Goal: Transaction & Acquisition: Obtain resource

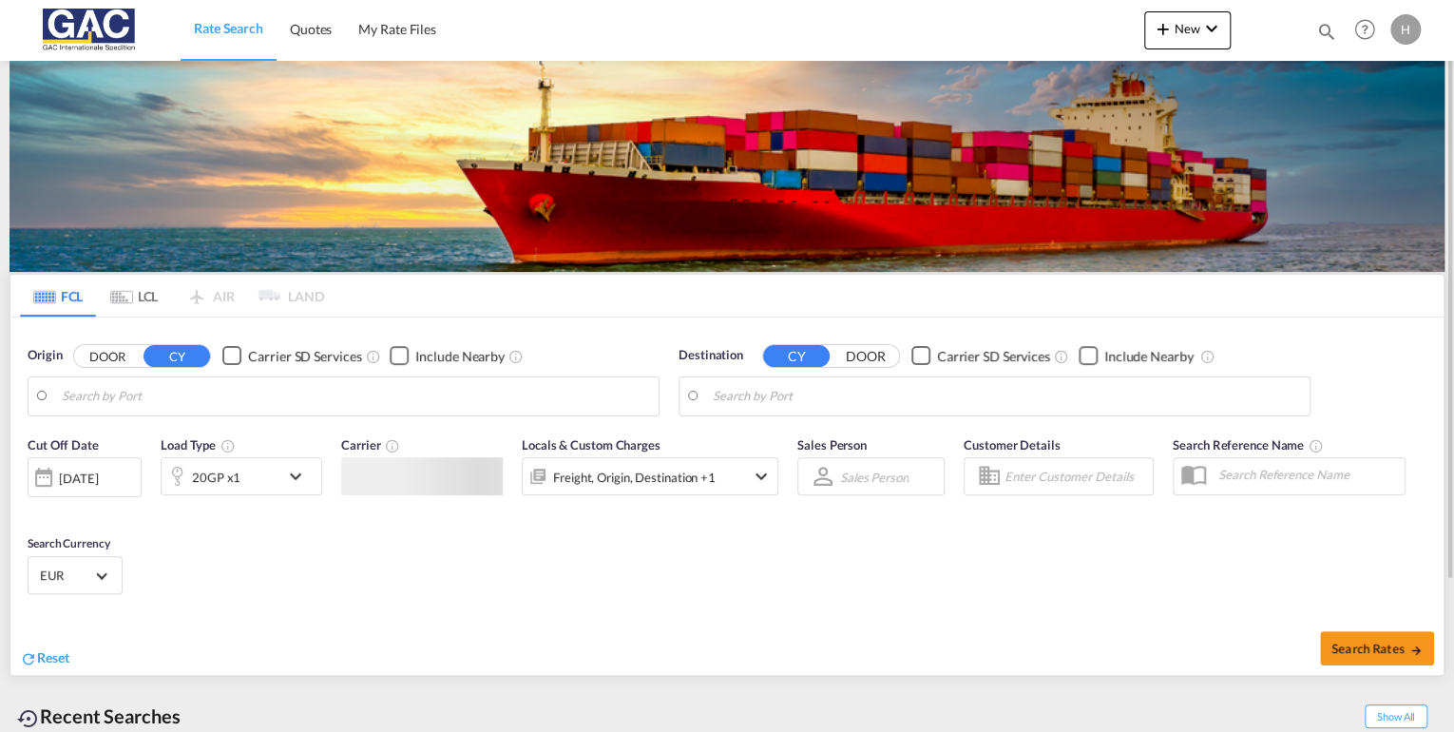
type input "[GEOGRAPHIC_DATA], DEBRV"
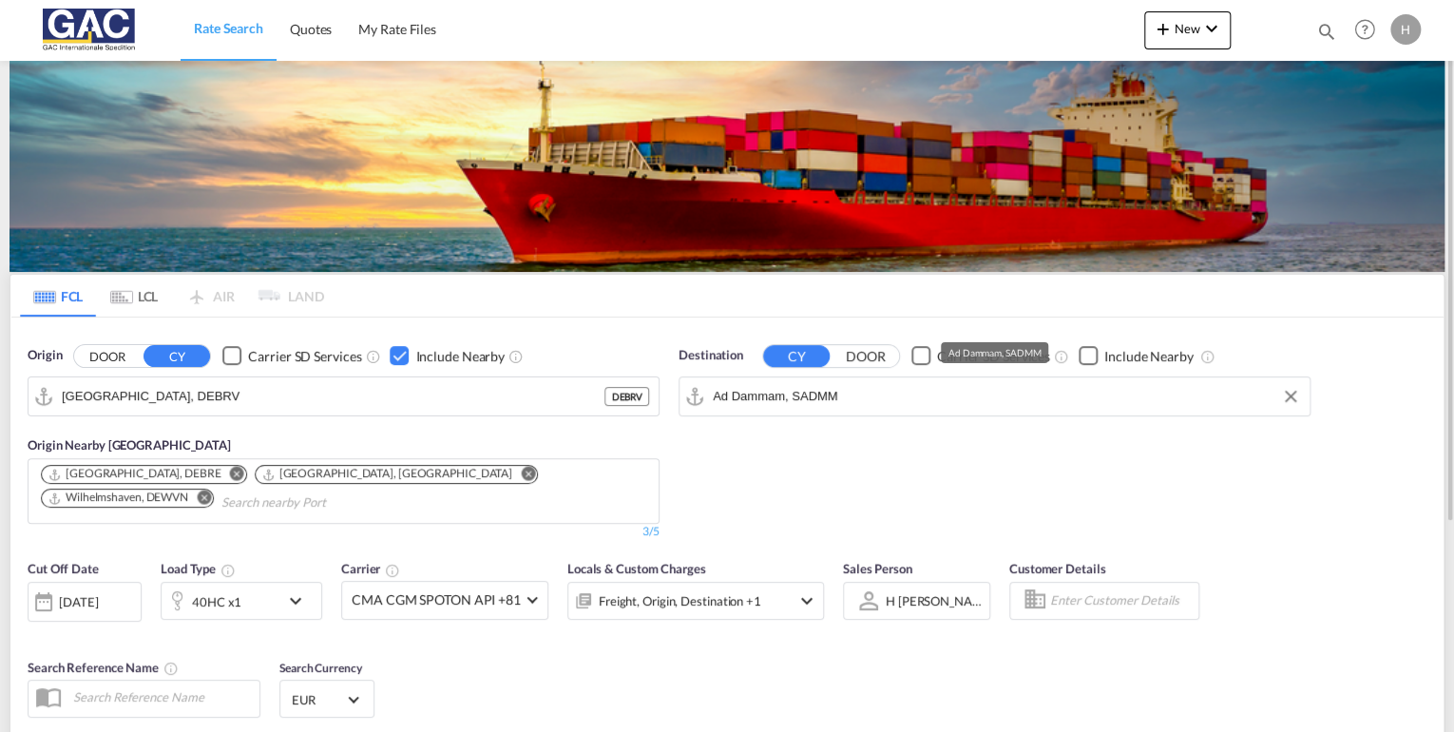
click at [865, 393] on input "Ad Dammam, SADMM" at bounding box center [1006, 396] width 587 height 29
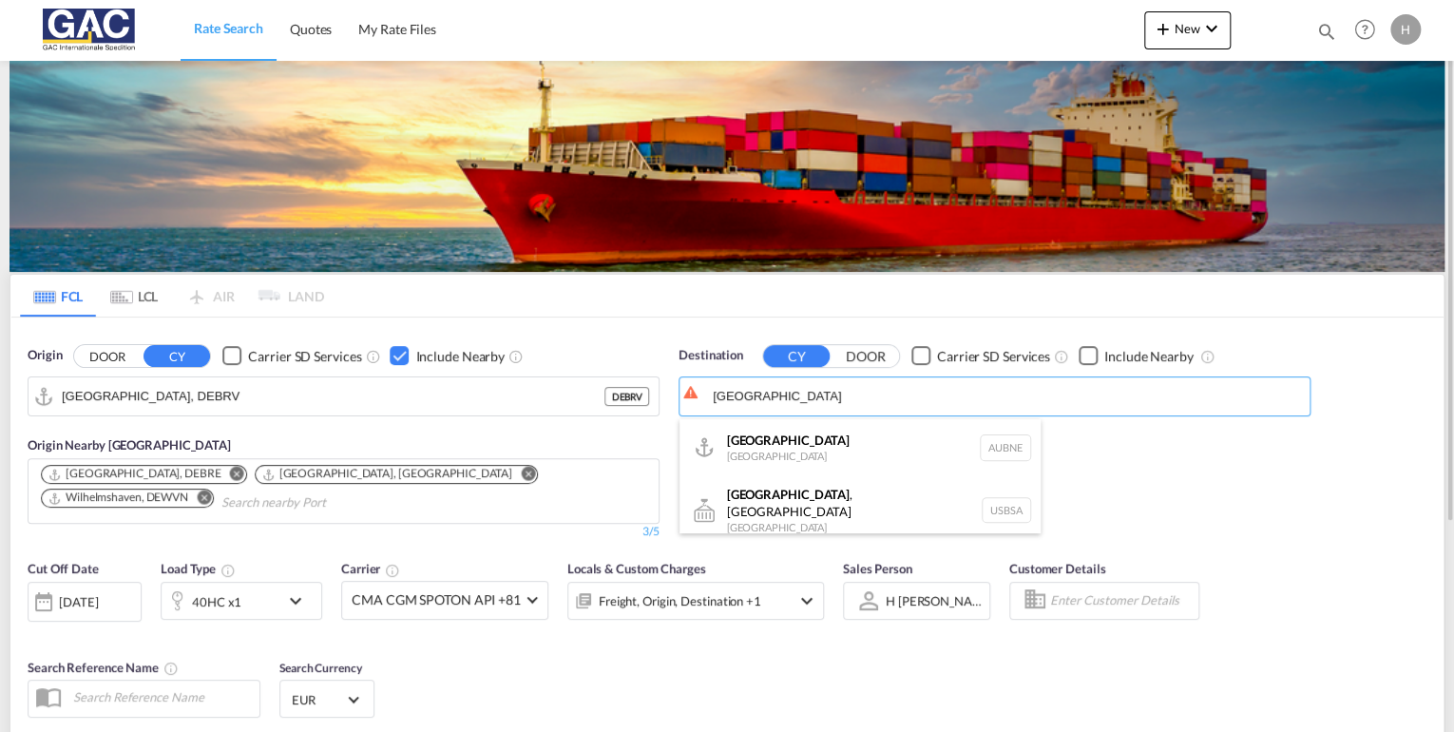
click at [761, 453] on div "[GEOGRAPHIC_DATA] [GEOGRAPHIC_DATA] AUBNE" at bounding box center [859, 447] width 361 height 57
type input "[GEOGRAPHIC_DATA], AUBNE"
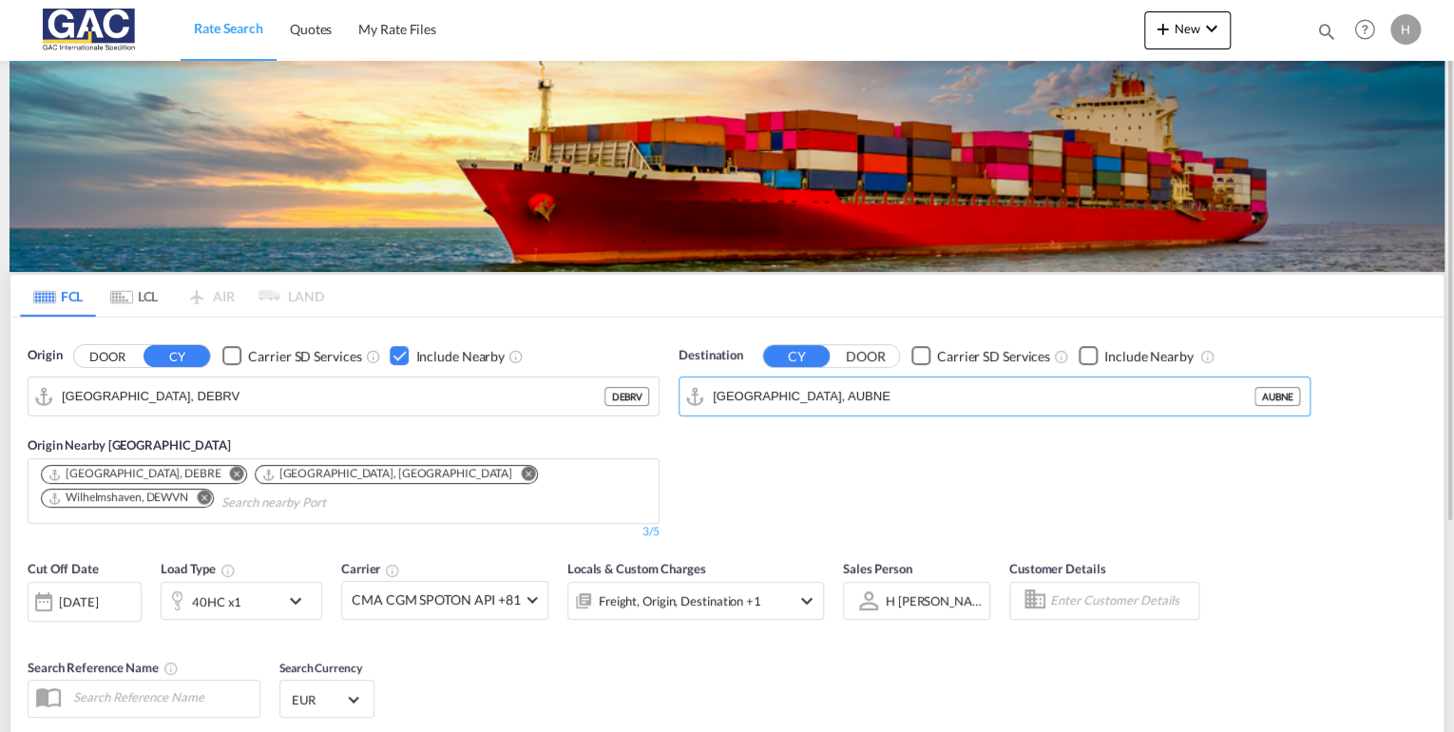
click at [1080, 357] on div "Checkbox No Ink" at bounding box center [1087, 355] width 19 height 19
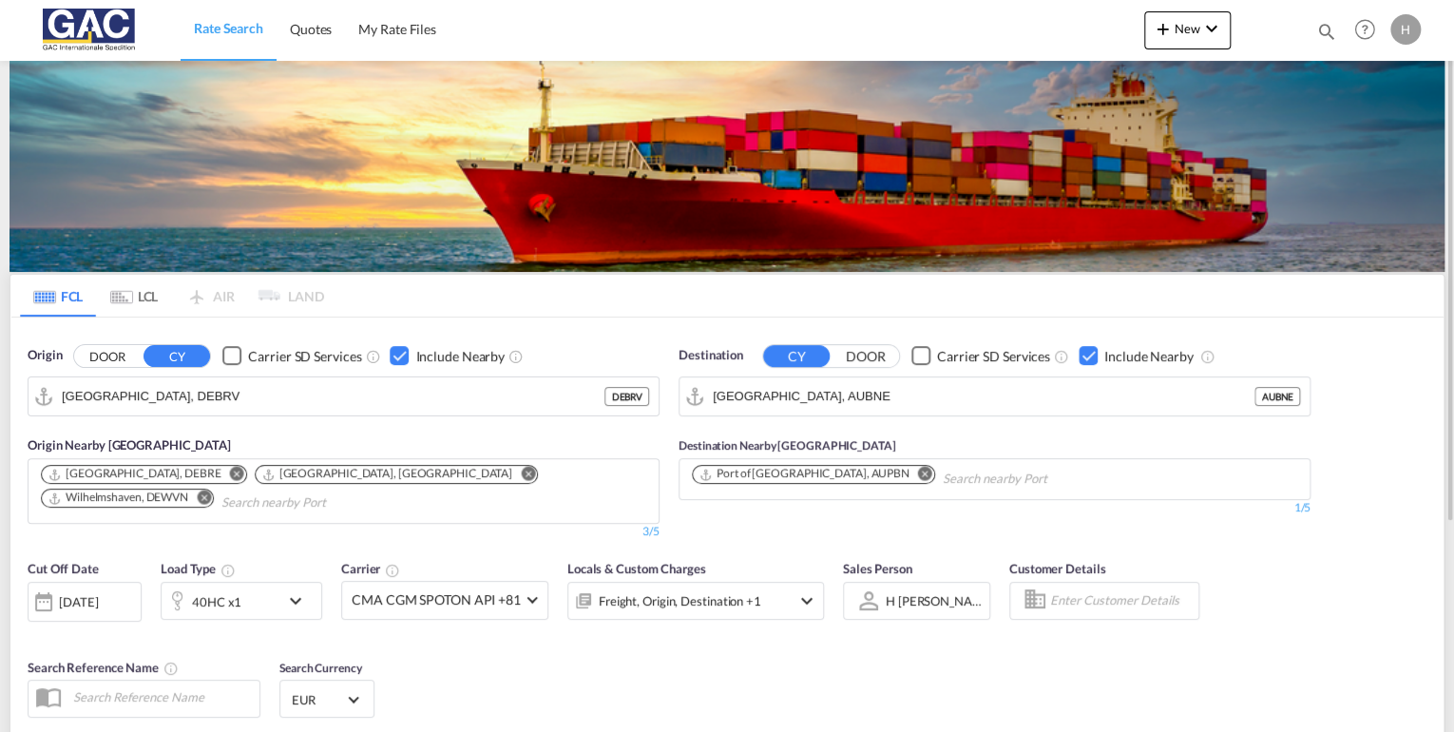
click at [326, 500] on md-chips-wrap "[GEOGRAPHIC_DATA], DEBRE [GEOGRAPHIC_DATA], [GEOGRAPHIC_DATA] [GEOGRAPHIC_DATA]…" at bounding box center [343, 488] width 611 height 59
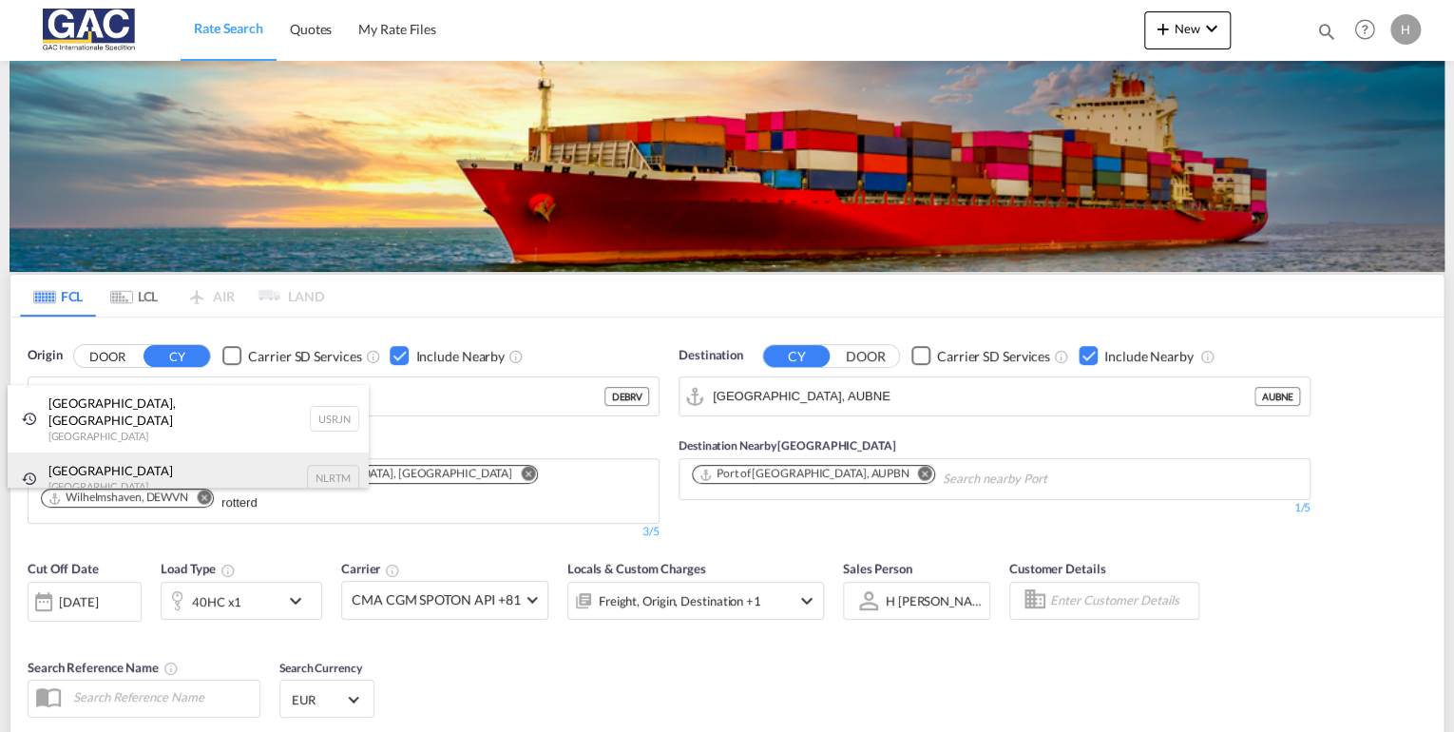
type input "rotterd"
click at [118, 464] on div "[GEOGRAPHIC_DATA] [GEOGRAPHIC_DATA] NLRTM" at bounding box center [188, 477] width 361 height 51
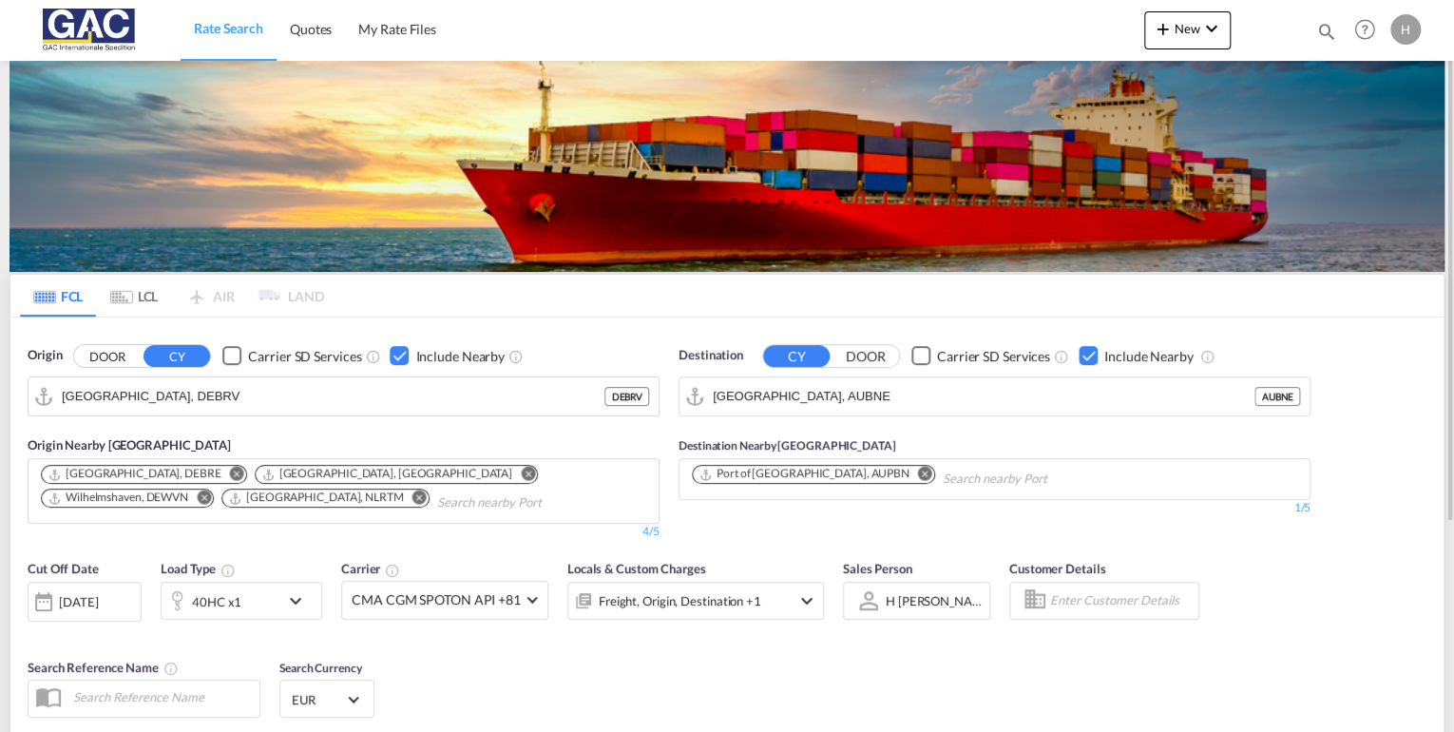
scroll to position [228, 0]
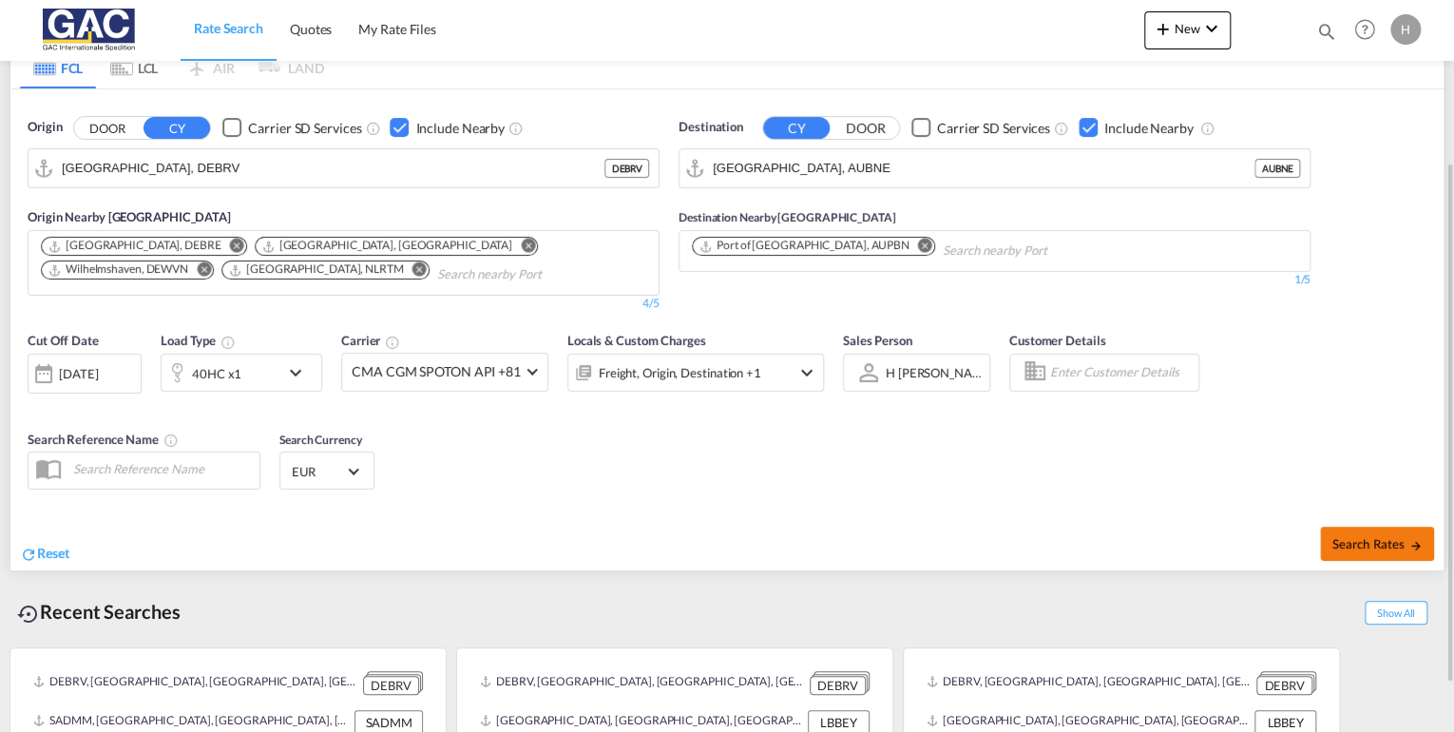
click at [1353, 546] on span "Search Rates" at bounding box center [1376, 543] width 91 height 15
type input "DEBRV to AUBNE / [DATE]"
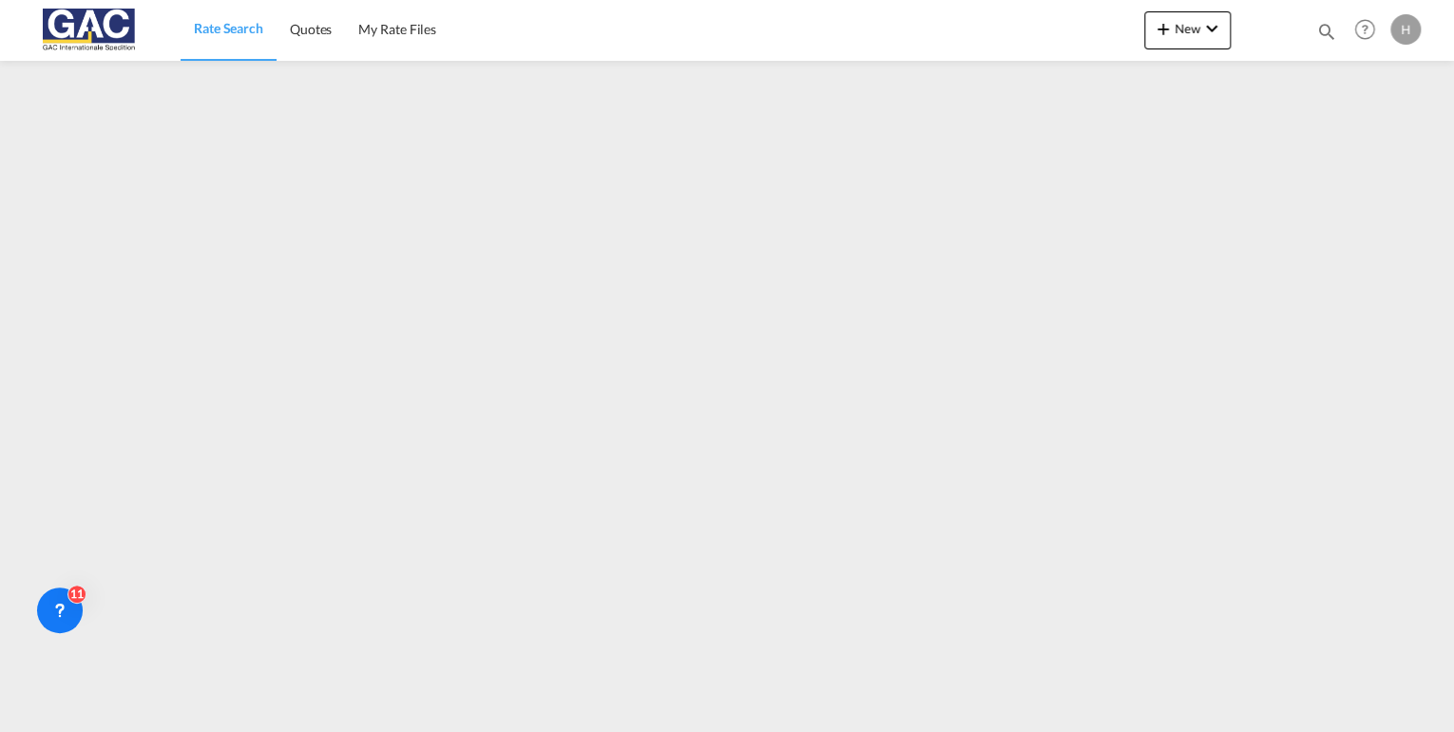
click at [225, 29] on span "Rate Search" at bounding box center [228, 28] width 69 height 16
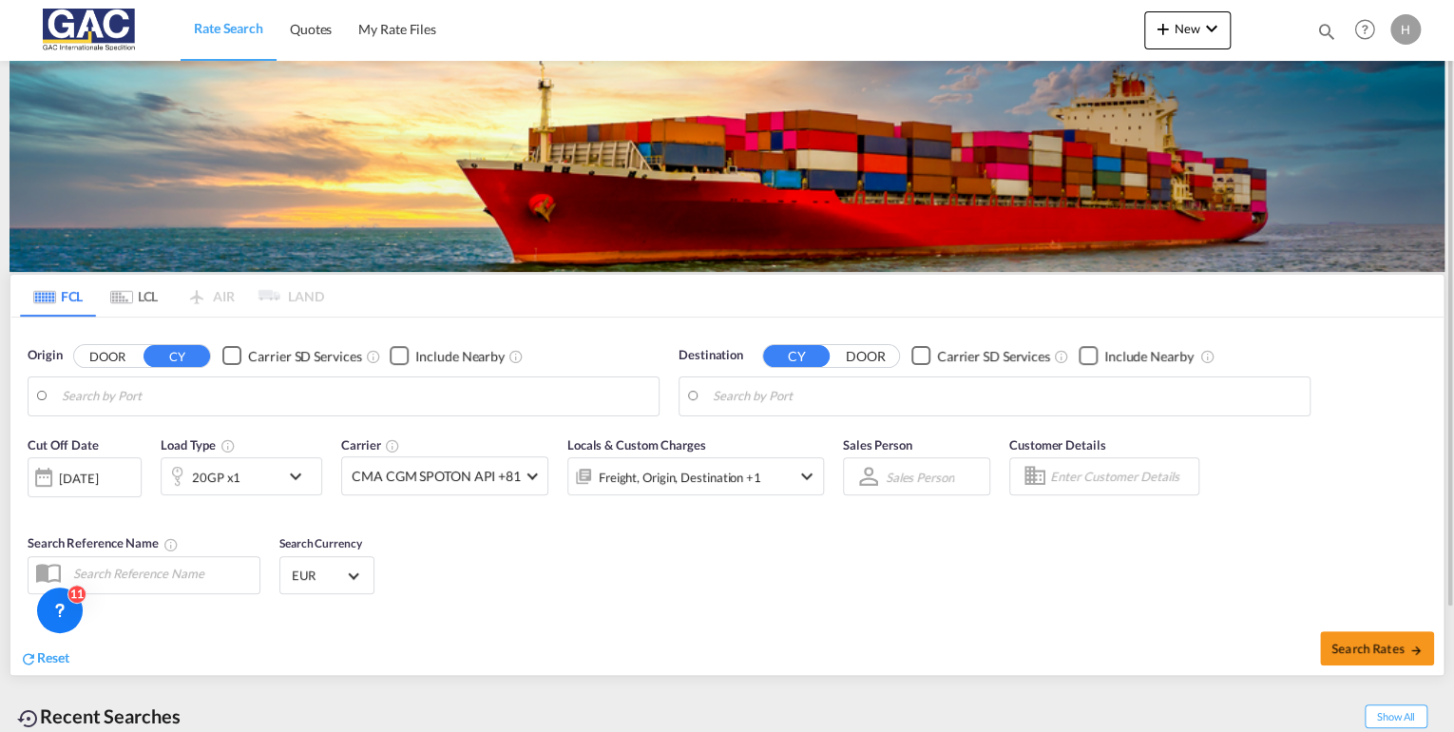
type input "[GEOGRAPHIC_DATA], DEBRV"
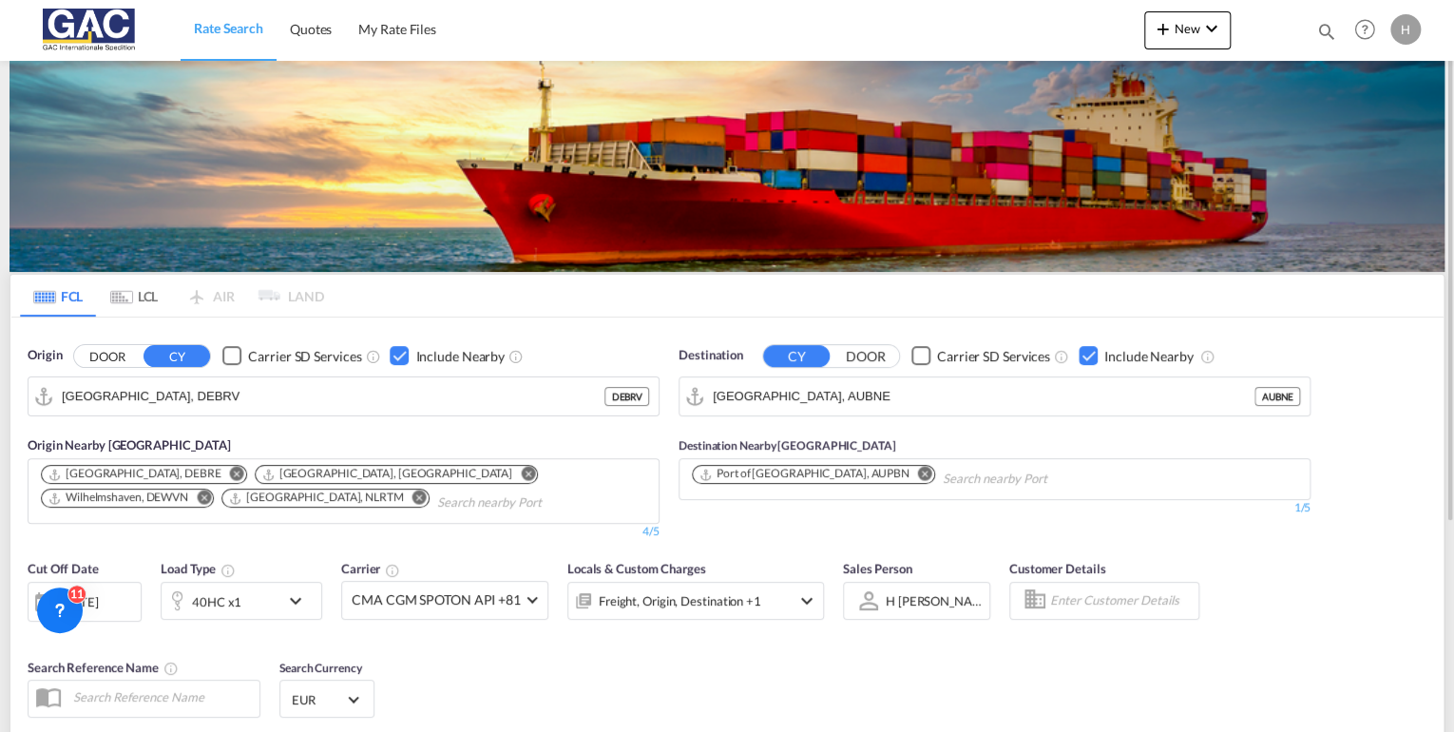
click at [1082, 354] on div "Checkbox No Ink" at bounding box center [1087, 355] width 19 height 19
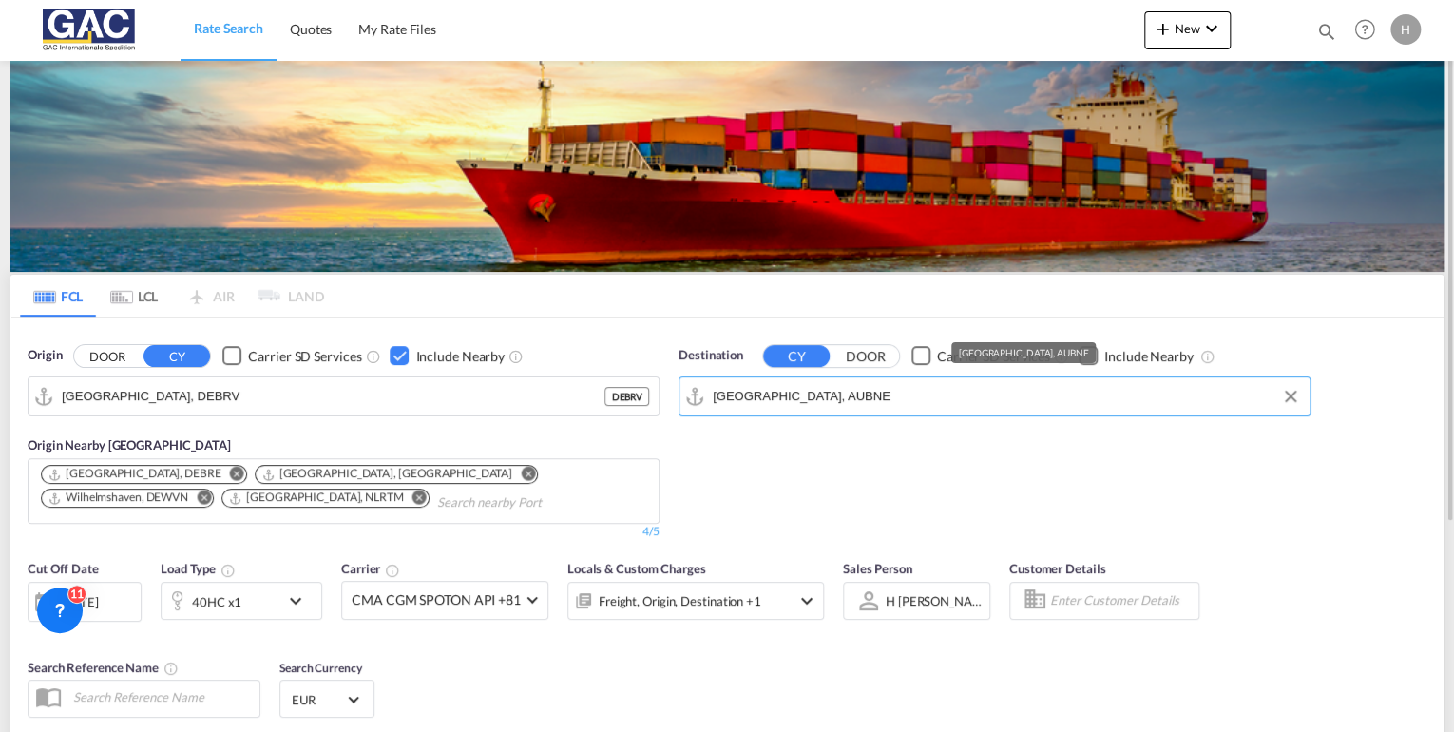
click at [810, 391] on input "[GEOGRAPHIC_DATA], AUBNE" at bounding box center [1006, 396] width 587 height 29
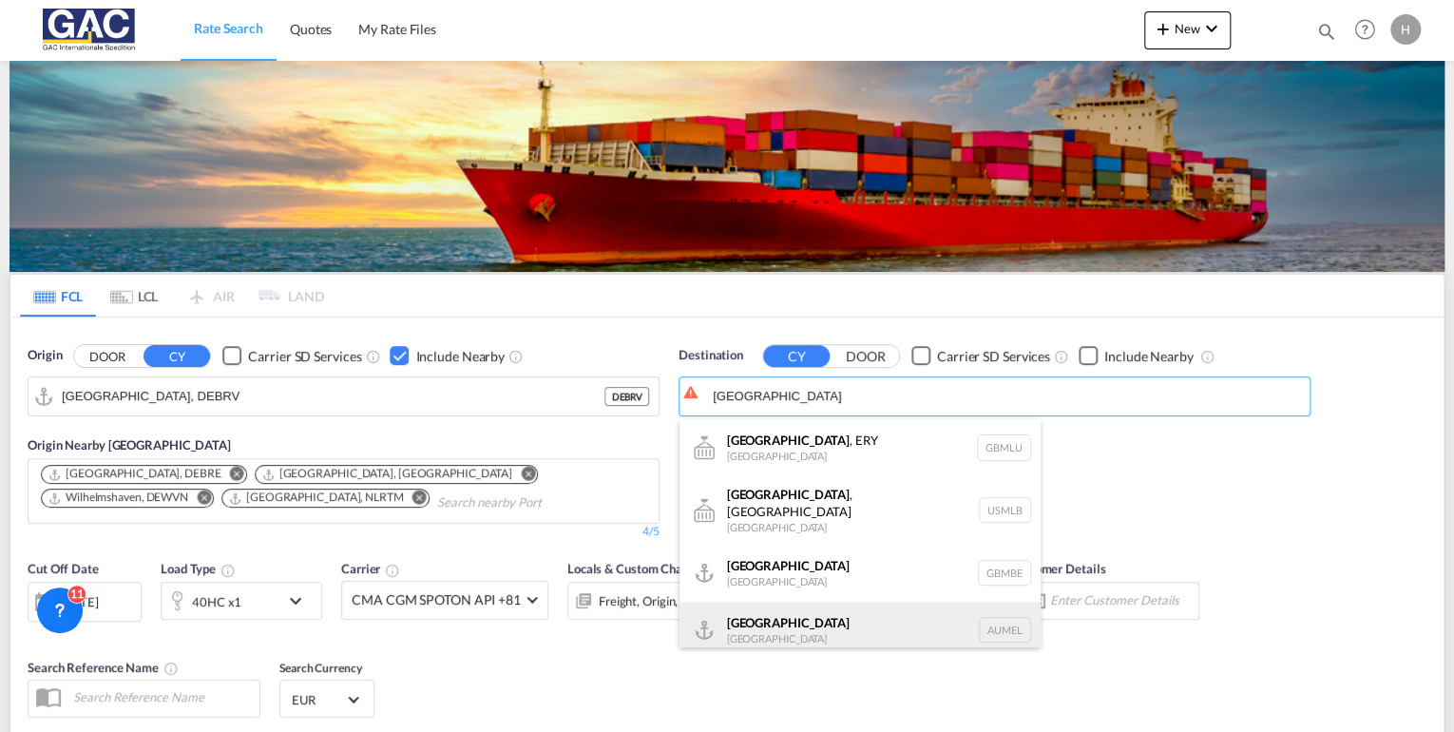
click at [771, 620] on div "[GEOGRAPHIC_DATA] [GEOGRAPHIC_DATA] AUMEL" at bounding box center [859, 629] width 361 height 57
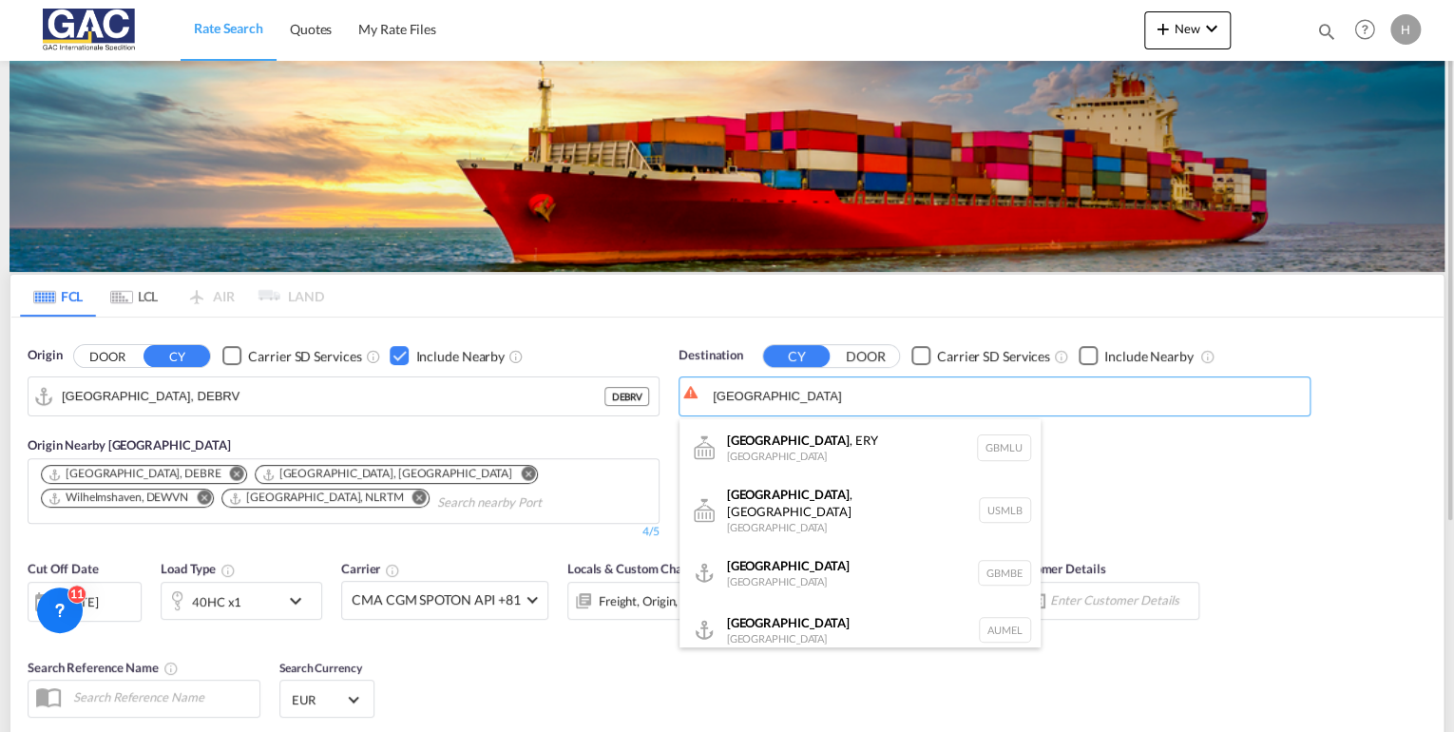
type input "[GEOGRAPHIC_DATA], [GEOGRAPHIC_DATA]"
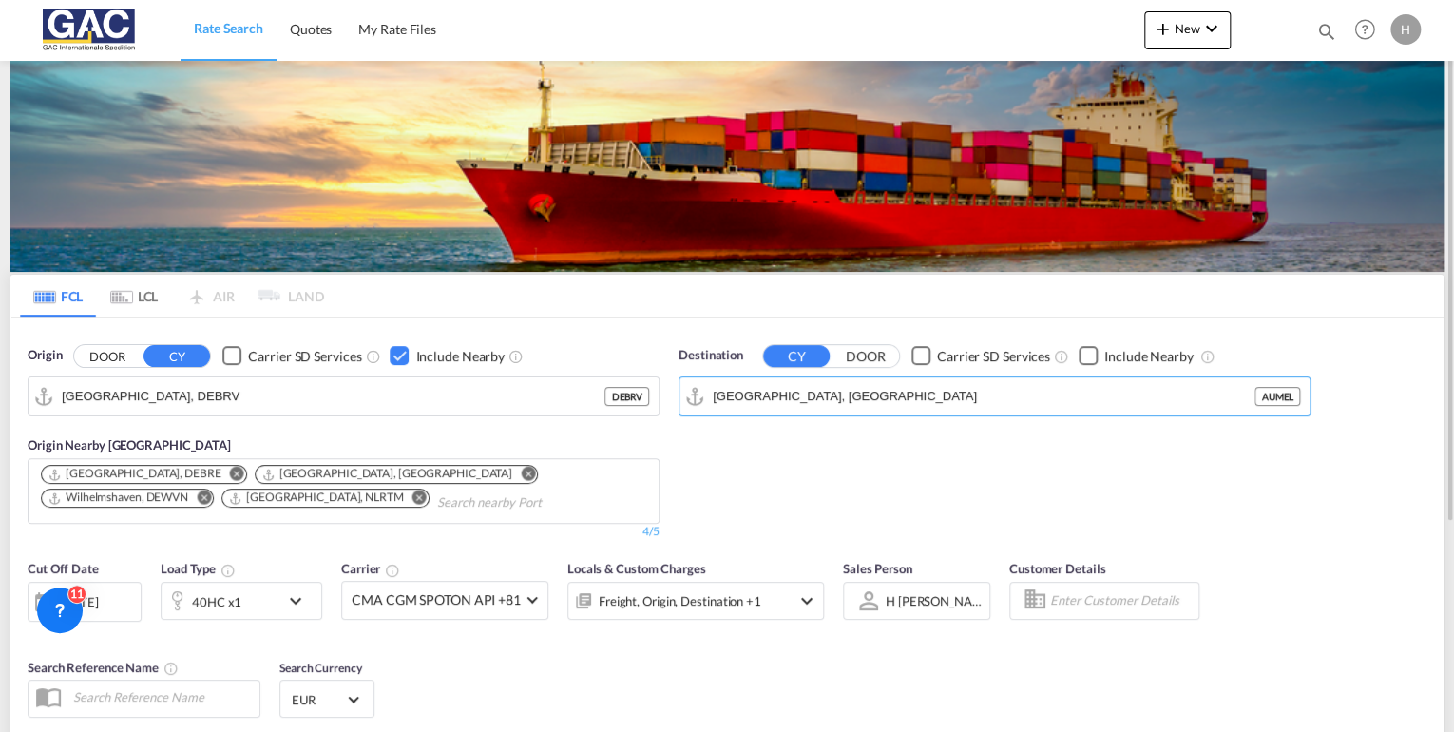
click at [1085, 356] on div "Checkbox No Ink" at bounding box center [1087, 355] width 19 height 19
click at [1090, 357] on div "Checkbox No Ink" at bounding box center [1087, 355] width 19 height 19
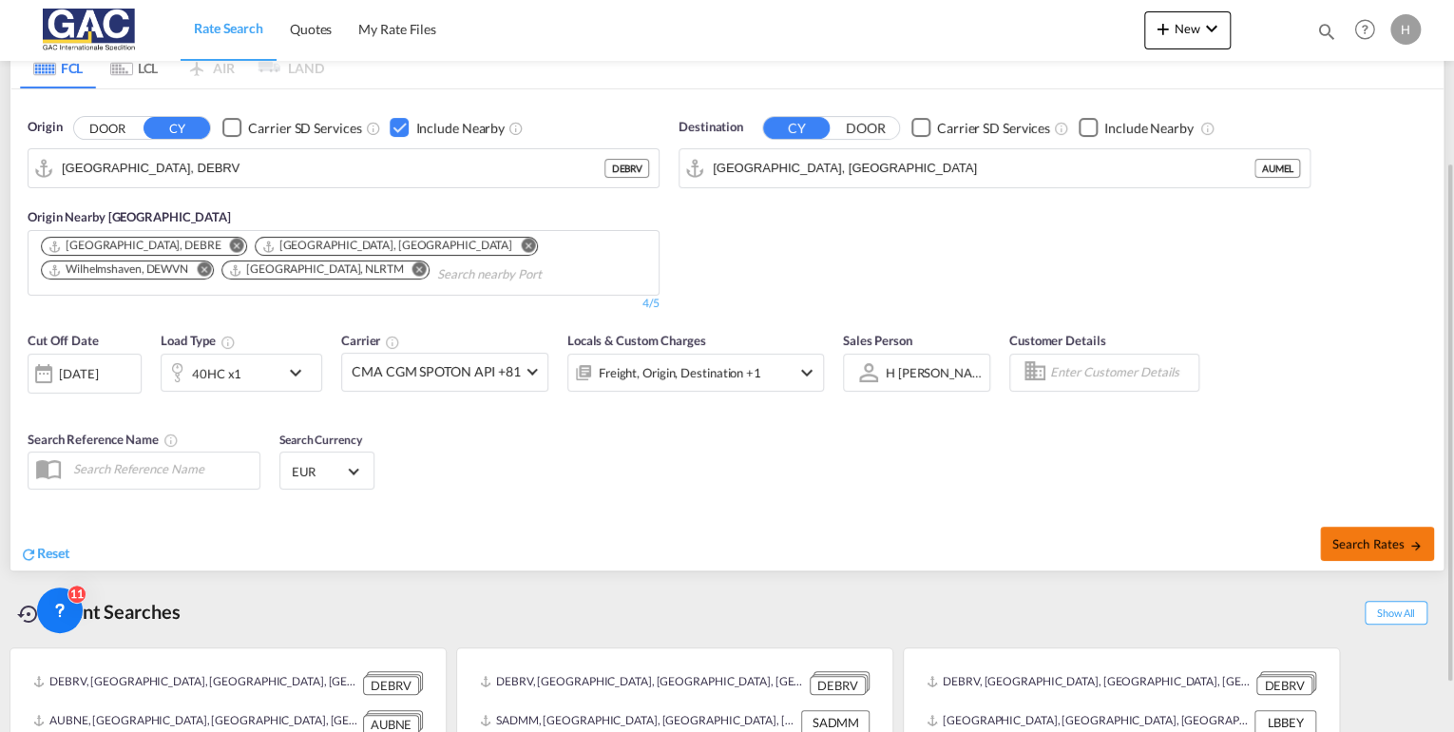
click at [1342, 527] on button "Search Rates" at bounding box center [1377, 543] width 114 height 34
type input "DEBRV to AUMEL / [DATE]"
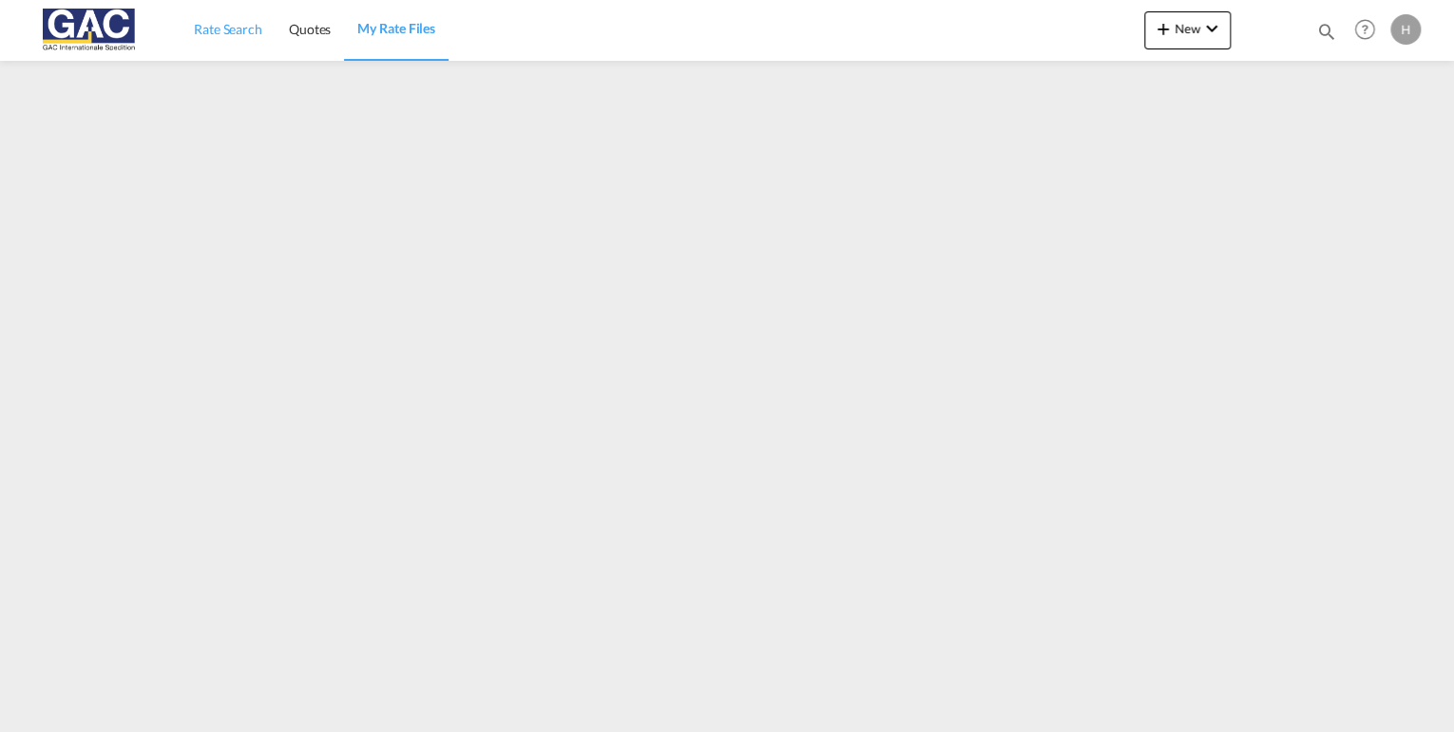
click at [233, 26] on span "Rate Search" at bounding box center [228, 29] width 68 height 16
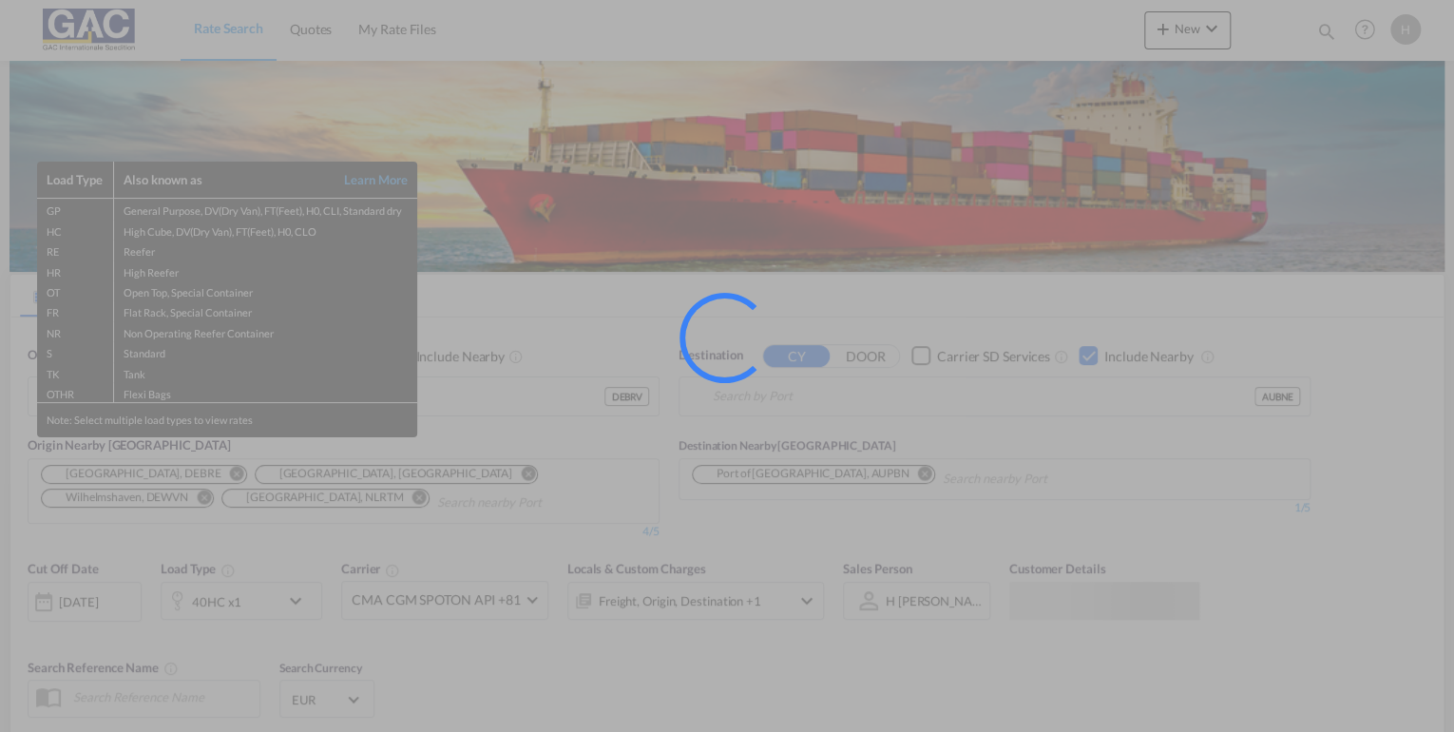
type input "[GEOGRAPHIC_DATA], DEBRV"
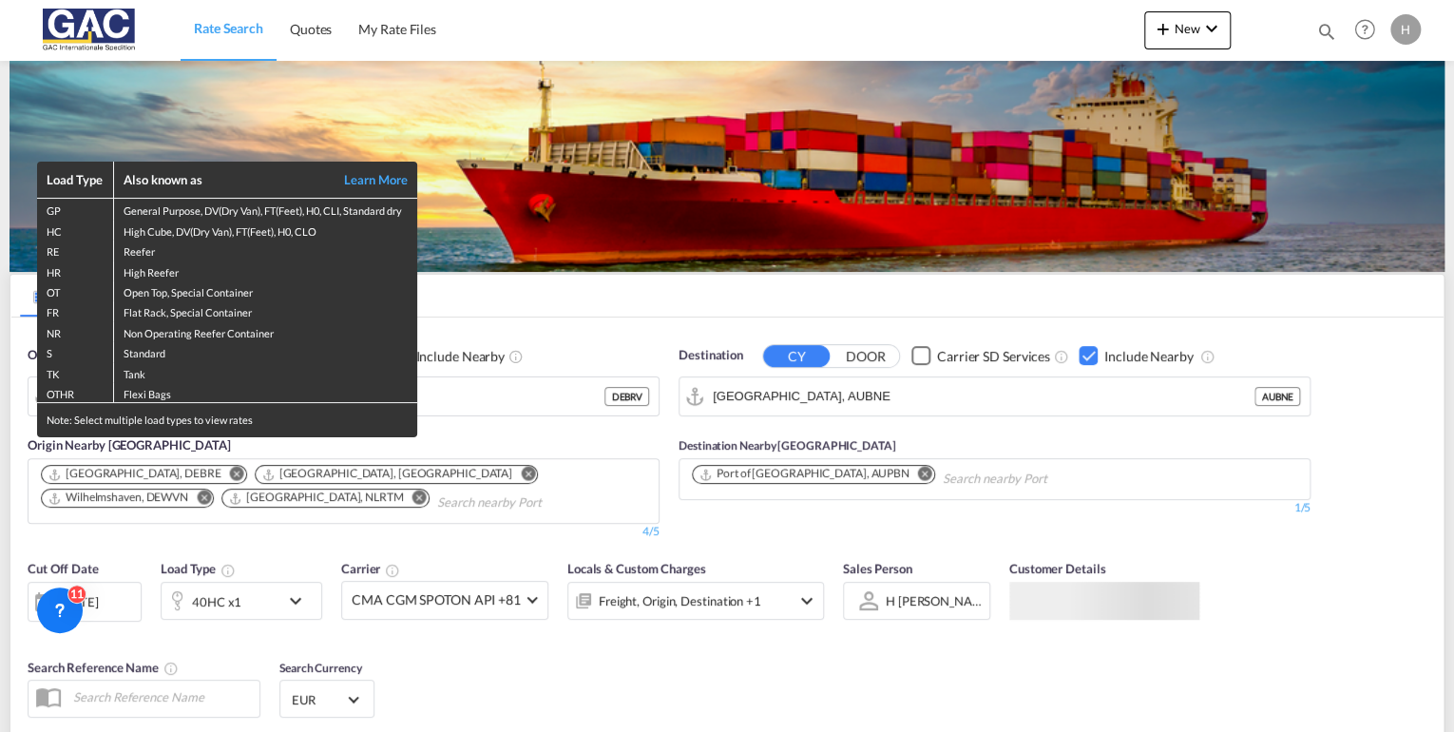
click at [264, 604] on div "Load Type Also known as Learn More GP General Purpose, DV(Dry Van), FT(Feet), H…" at bounding box center [727, 366] width 1454 height 732
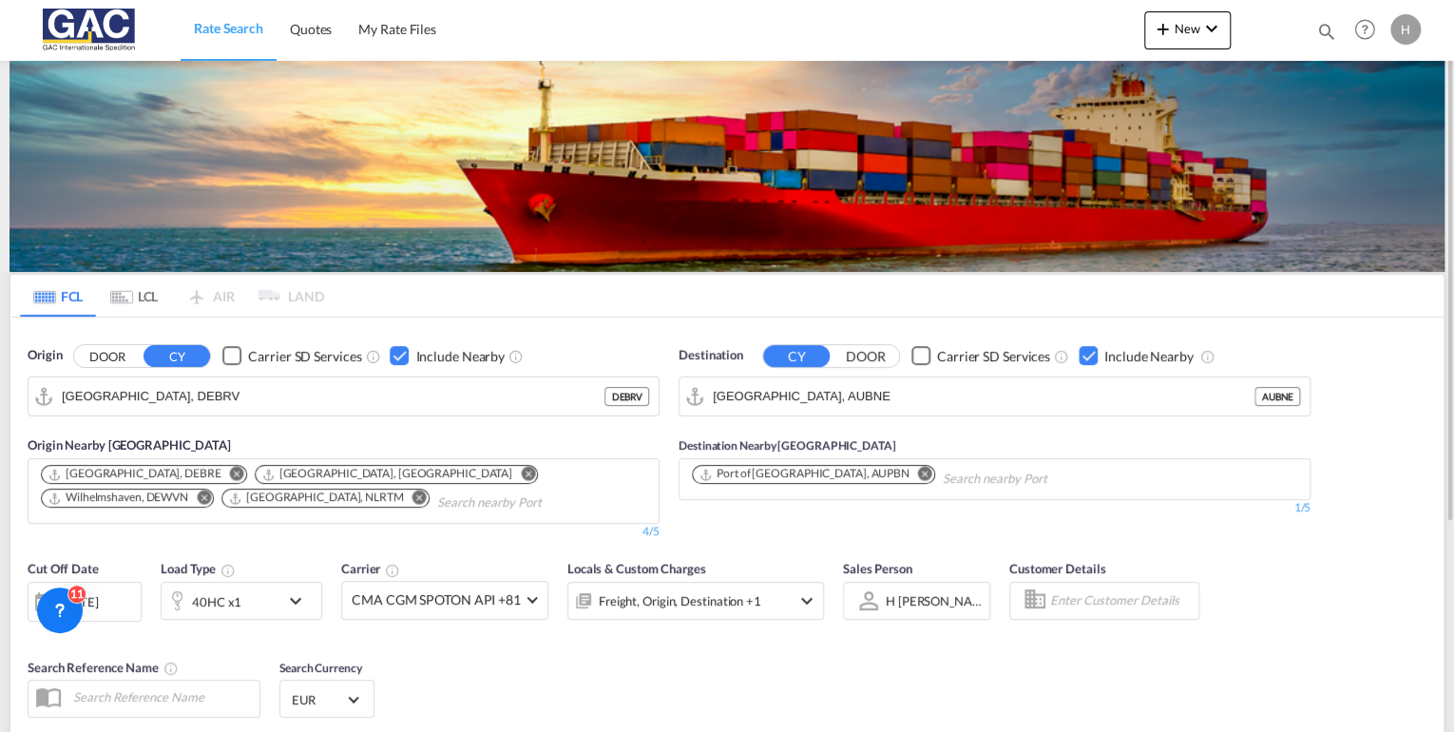
click at [244, 598] on div "40HC x1" at bounding box center [221, 600] width 118 height 38
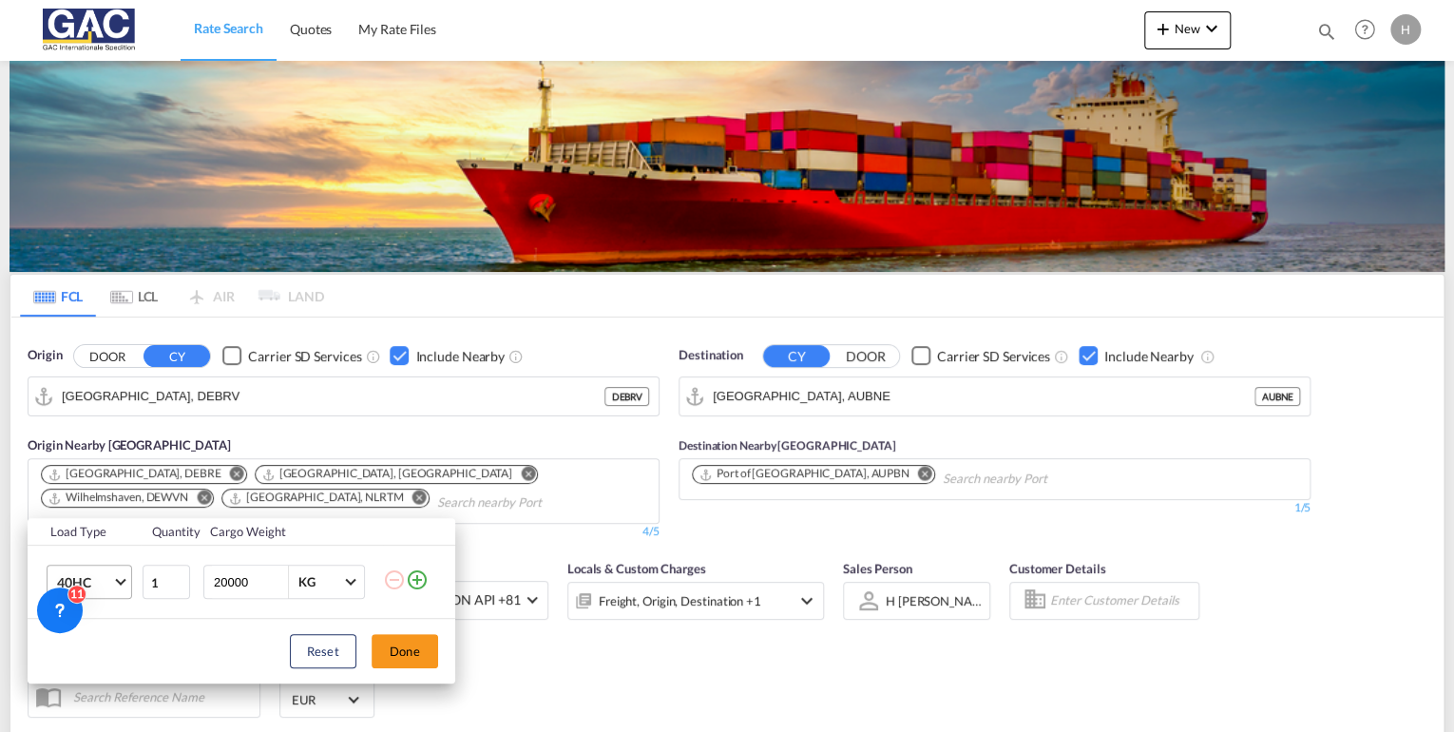
click at [115, 580] on span "Choose: \a40HC" at bounding box center [120, 580] width 10 height 10
click at [105, 489] on md-option "20GP" at bounding box center [105, 490] width 129 height 46
click at [407, 658] on button "Done" at bounding box center [404, 651] width 67 height 34
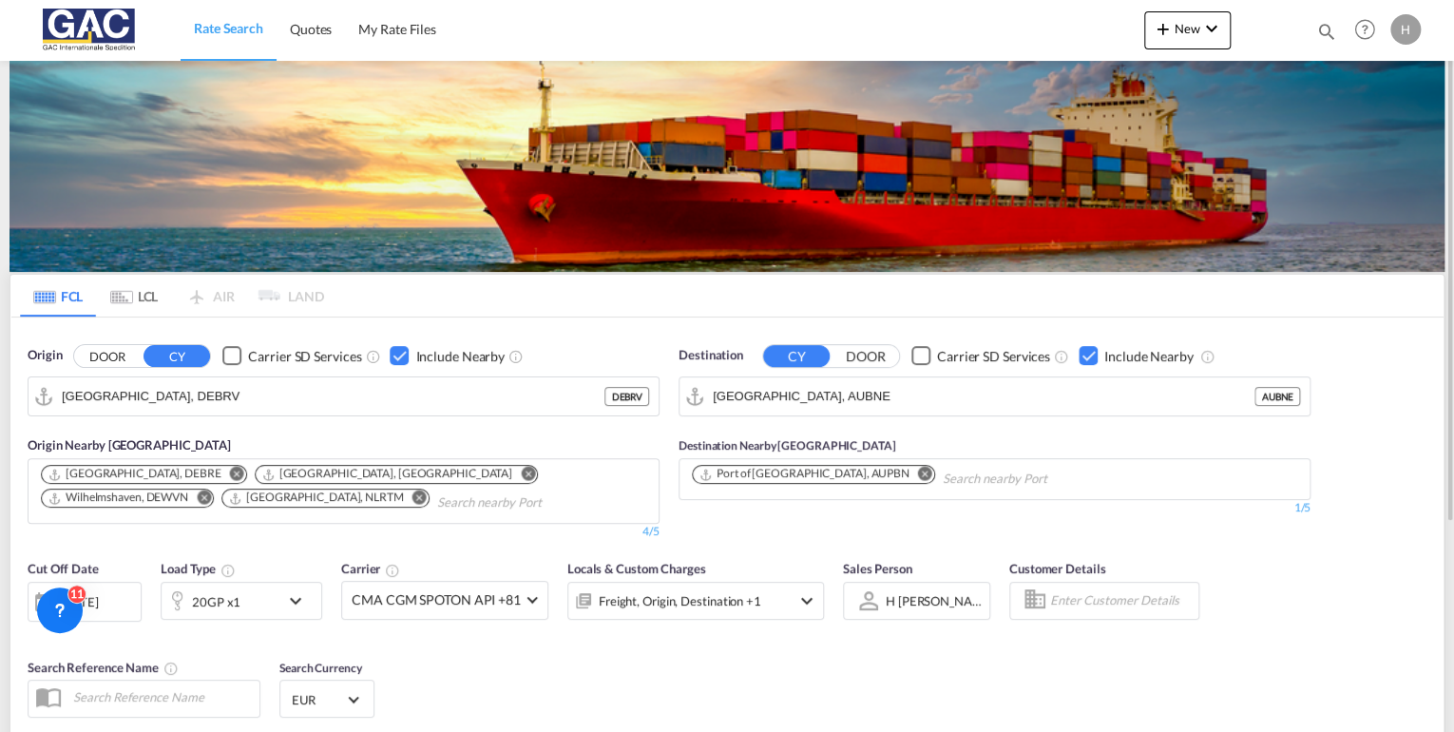
click at [1080, 352] on div "Checkbox No Ink" at bounding box center [1087, 355] width 19 height 19
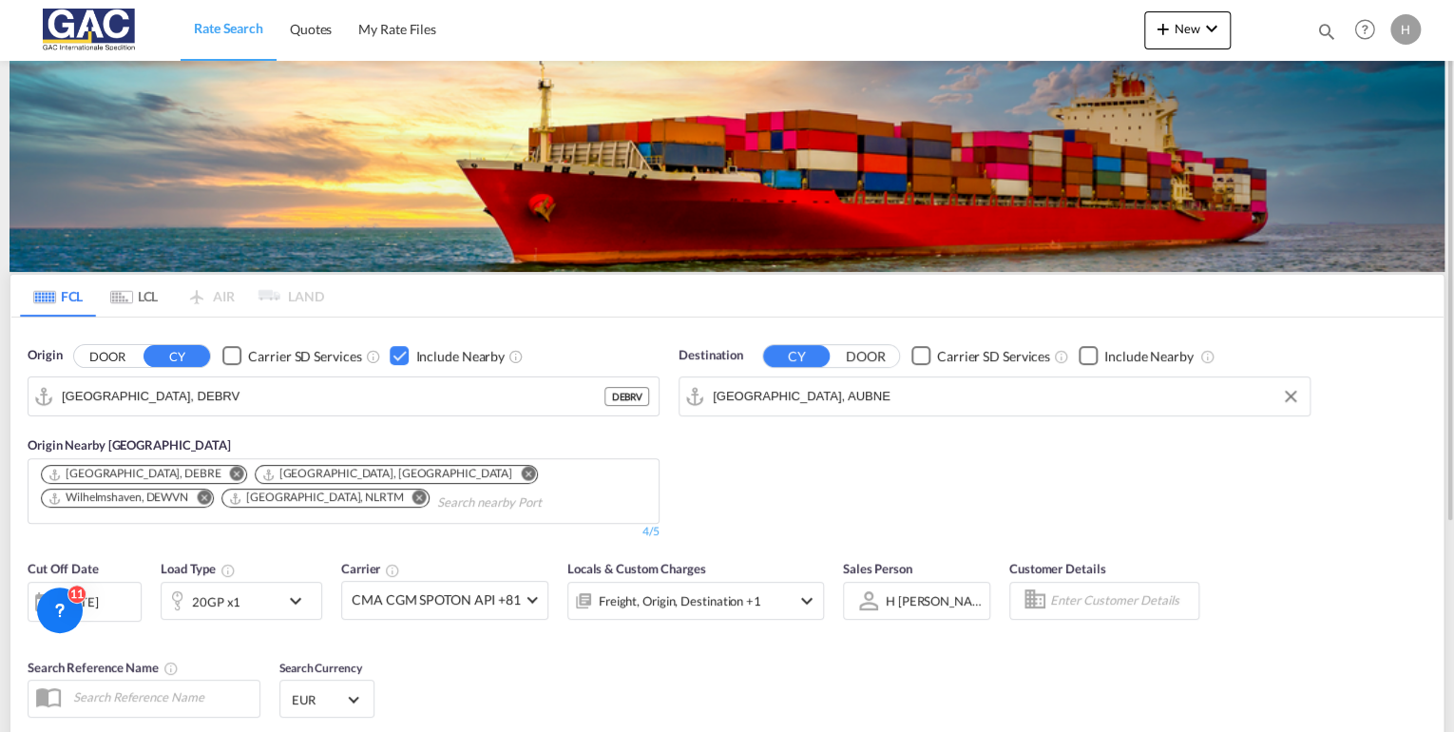
click at [845, 399] on input "[GEOGRAPHIC_DATA], AUBNE" at bounding box center [1006, 396] width 587 height 29
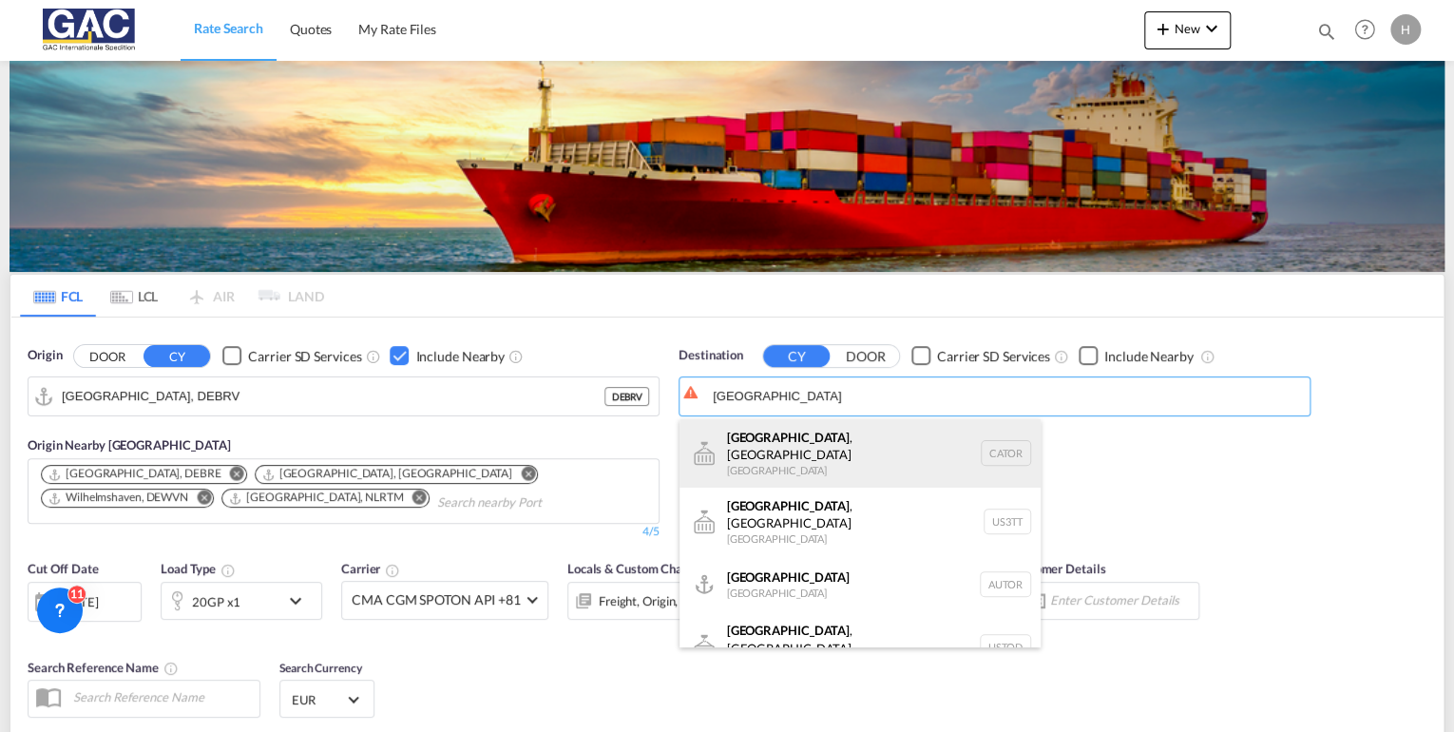
click at [770, 443] on div "Toronto , ON Canada CATOR" at bounding box center [859, 453] width 361 height 68
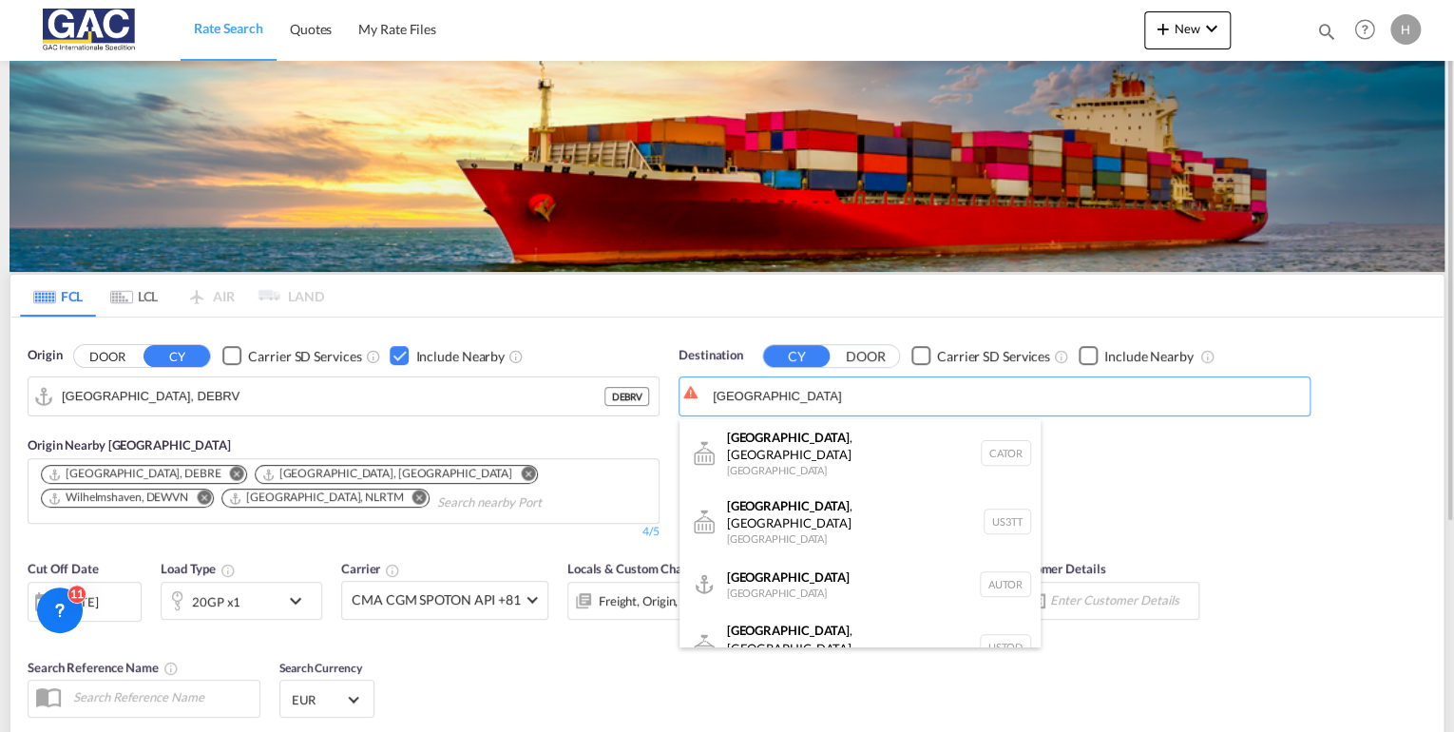
type input "Toronto, ON, CATOR"
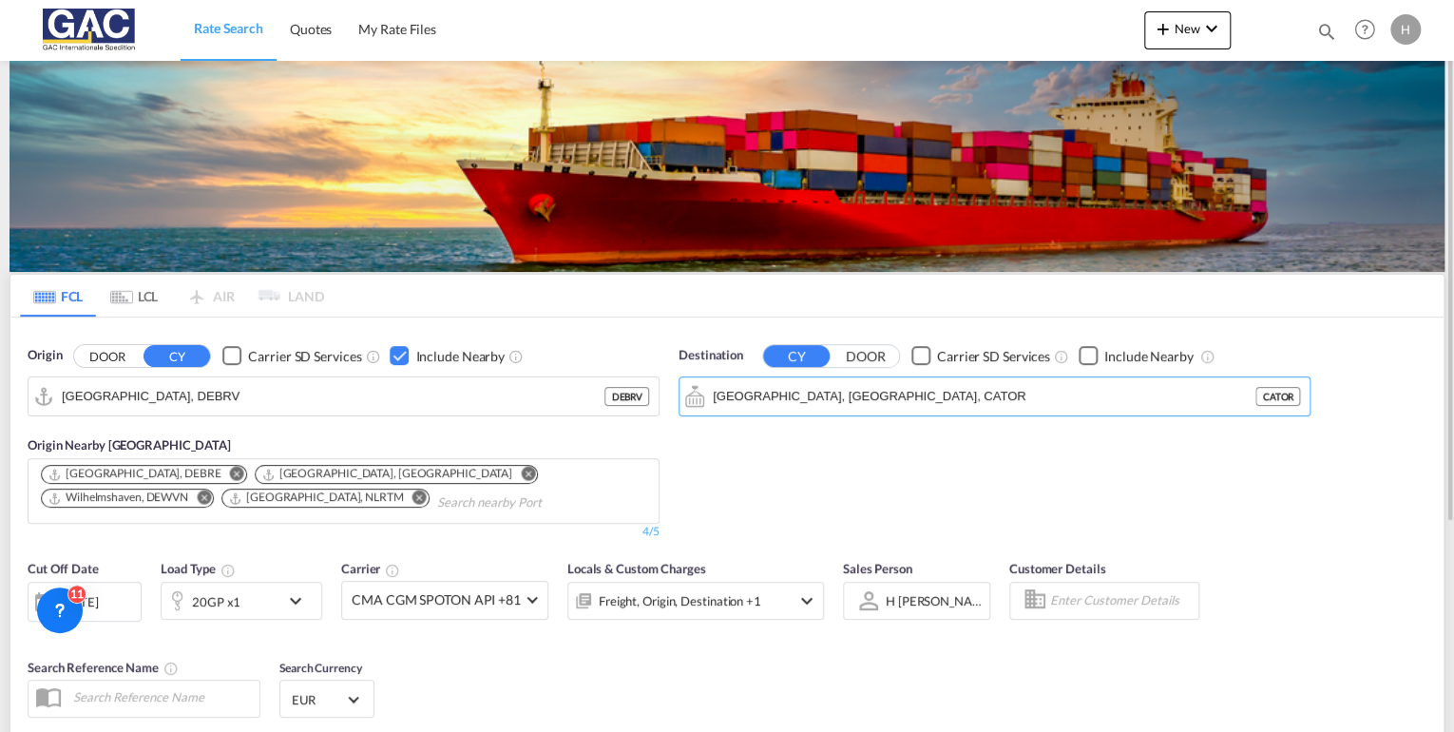
click at [1087, 350] on div "Checkbox No Ink" at bounding box center [1087, 355] width 19 height 19
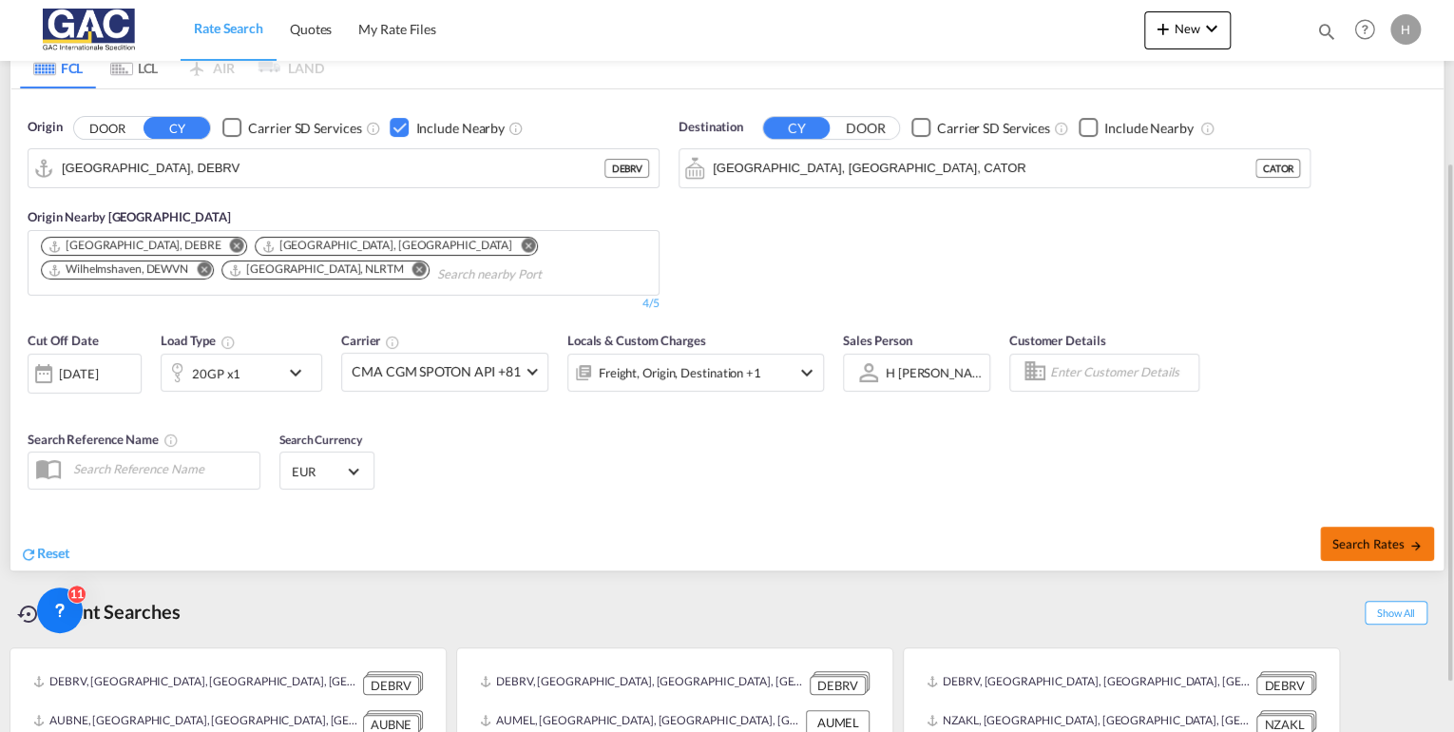
click at [1341, 533] on button "Search Rates" at bounding box center [1377, 543] width 114 height 34
type input "DEBRV to CATOR / 12 Aug 2025"
